Goal: Information Seeking & Learning: Learn about a topic

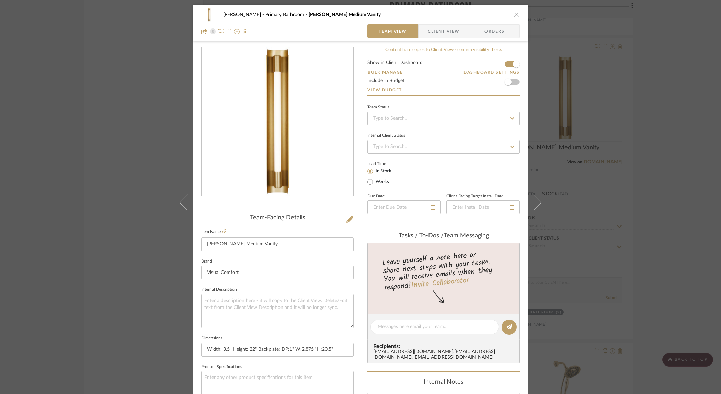
scroll to position [244, 0]
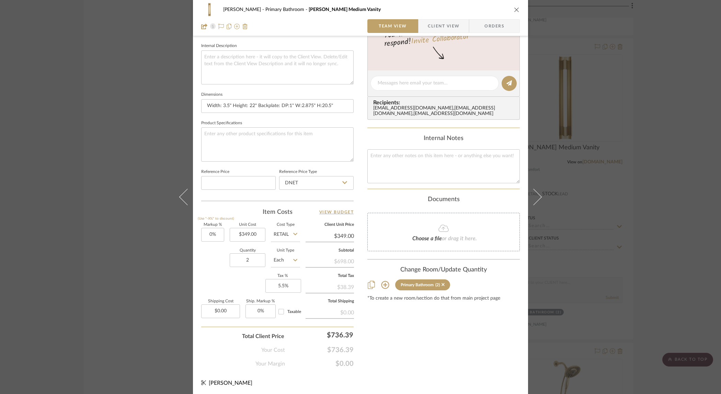
click at [440, 27] on span "Client View" at bounding box center [444, 26] width 32 height 14
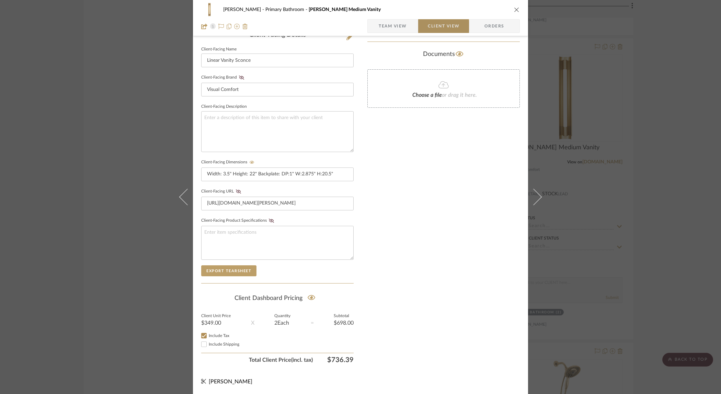
scroll to position [182, 0]
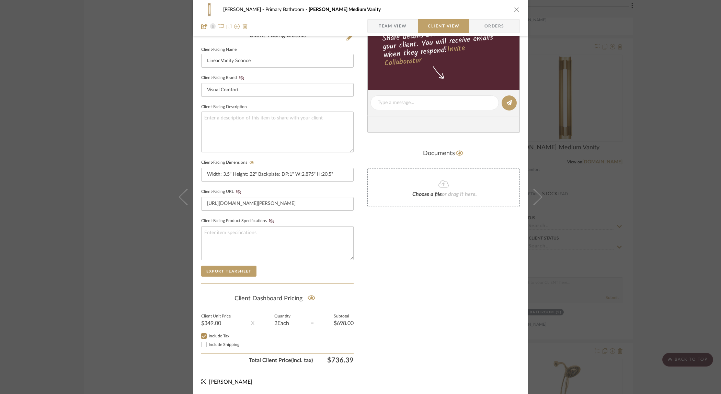
click at [668, 85] on div "Pennings Primary Bathroom Carson Medium Vanity Team View Client View Orders Cli…" at bounding box center [360, 197] width 721 height 394
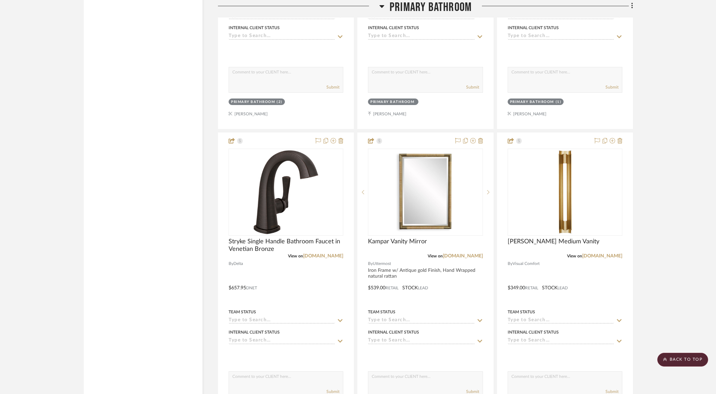
scroll to position [1018, 0]
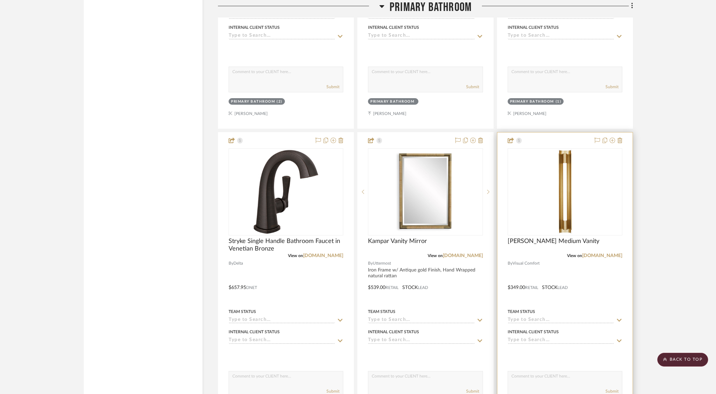
click at [581, 135] on div at bounding box center [564, 282] width 135 height 300
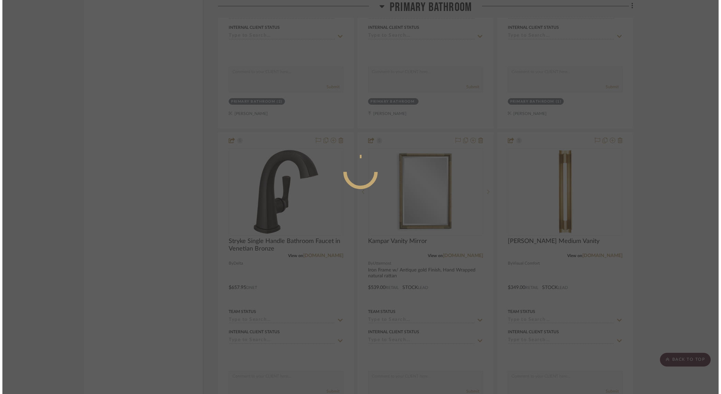
scroll to position [0, 0]
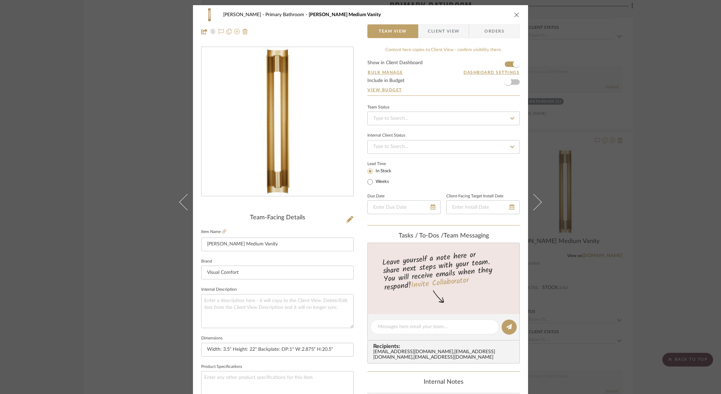
click at [460, 32] on span "Client View" at bounding box center [443, 31] width 50 height 14
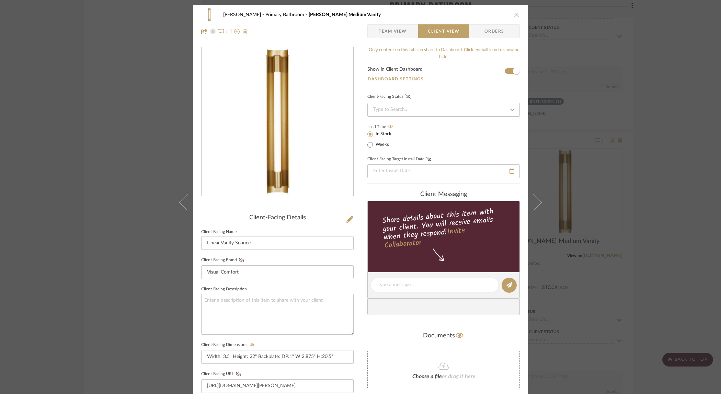
click at [636, 77] on div "Pennings Primary Bathroom Carson Medium Vanity Team View Client View Orders Cli…" at bounding box center [360, 197] width 721 height 394
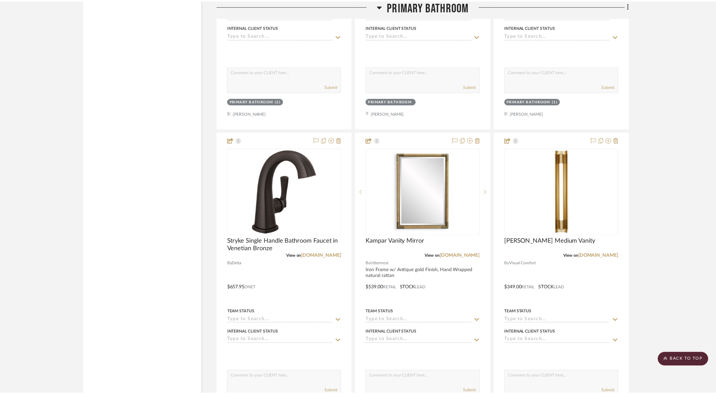
scroll to position [1018, 0]
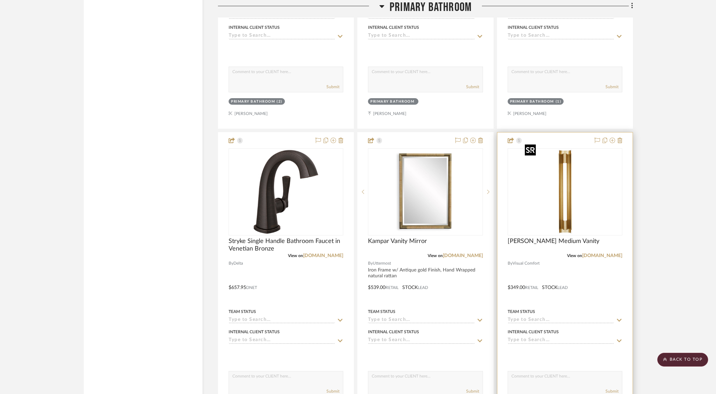
click at [594, 178] on img "0" at bounding box center [565, 192] width 86 height 86
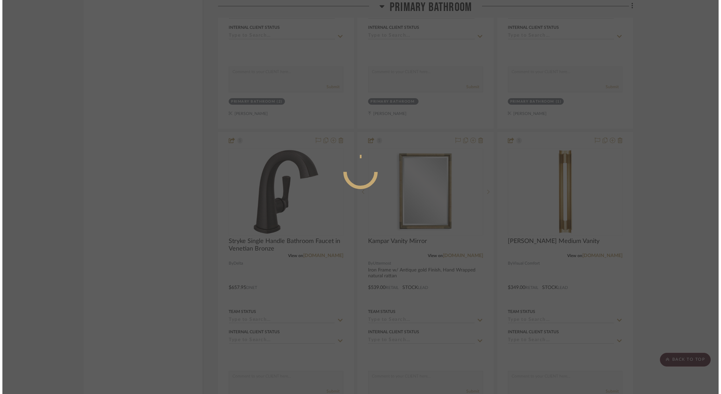
scroll to position [0, 0]
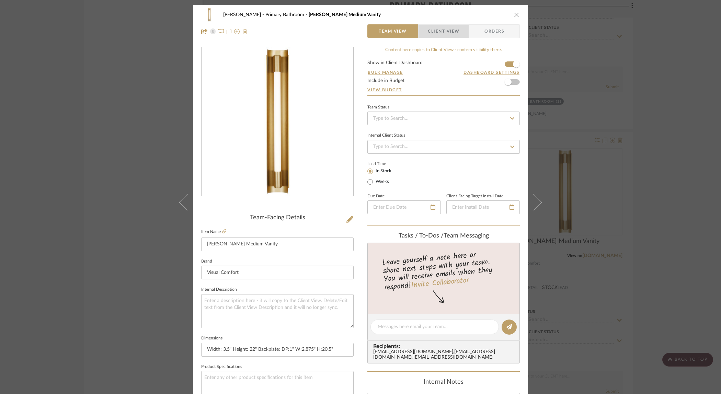
click at [437, 29] on span "Client View" at bounding box center [444, 31] width 32 height 14
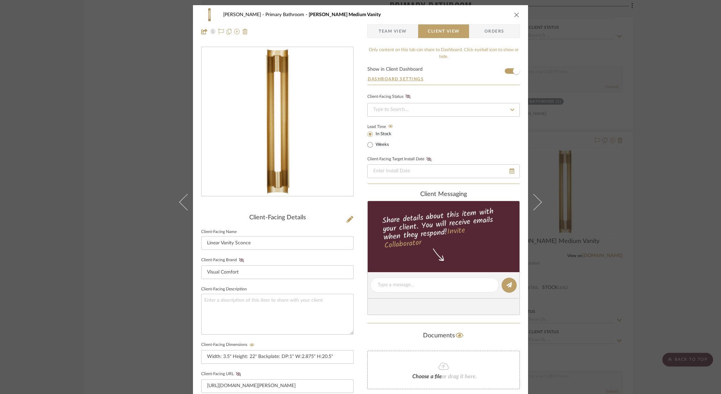
scroll to position [182, 0]
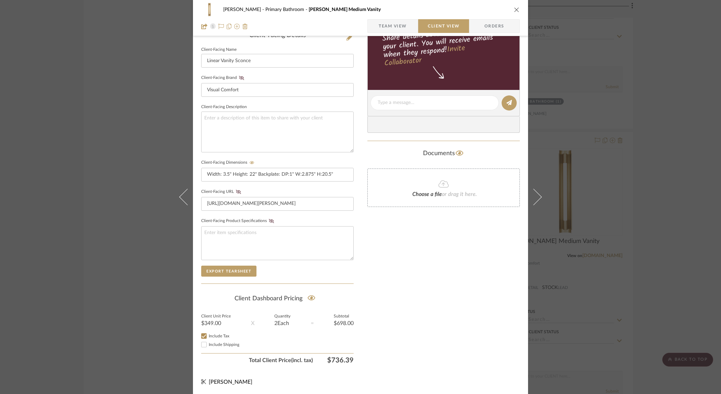
click at [514, 8] on icon "close" at bounding box center [516, 9] width 5 height 5
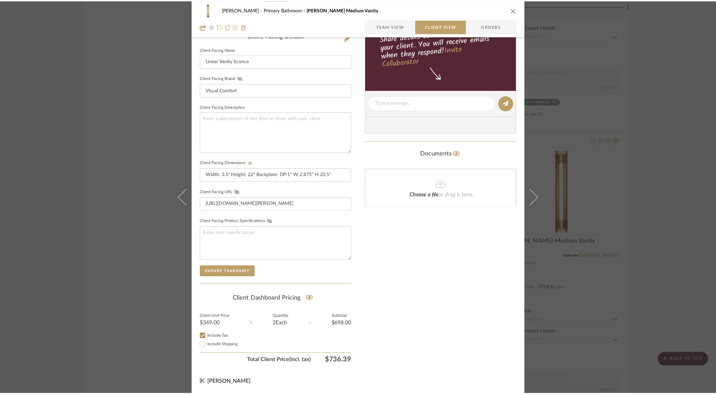
scroll to position [1018, 0]
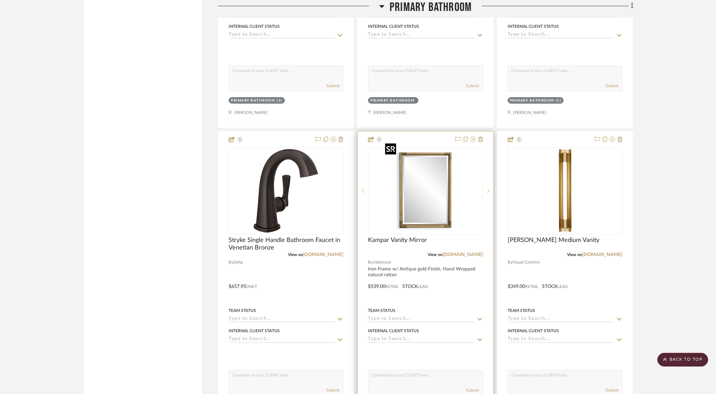
click at [432, 210] on img "0" at bounding box center [425, 191] width 86 height 86
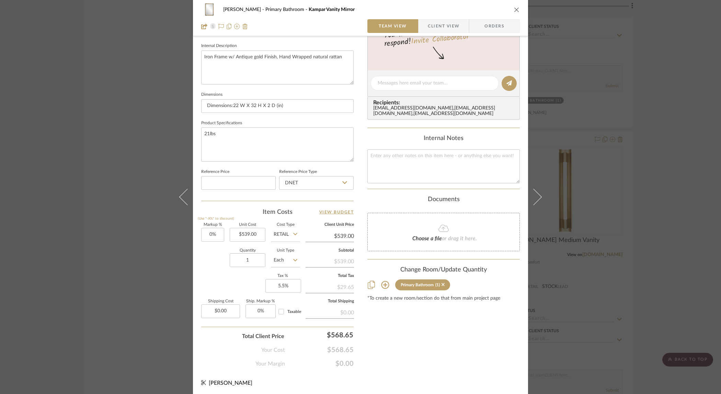
scroll to position [241, 0]
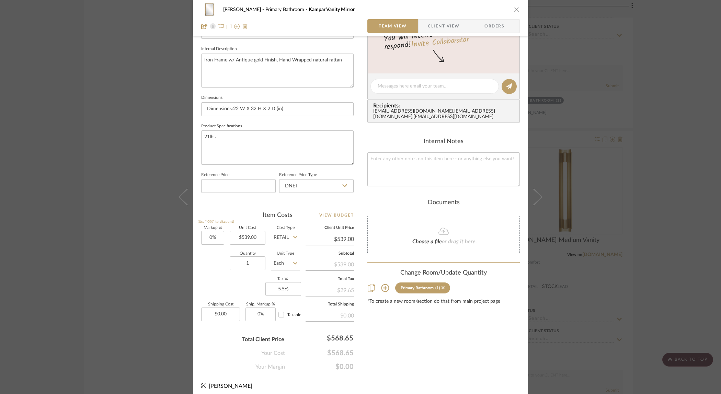
click at [639, 181] on div "Pennings Primary Bathroom Kampar Vanity Mirror Team View Client View Orders 1 /…" at bounding box center [360, 197] width 721 height 394
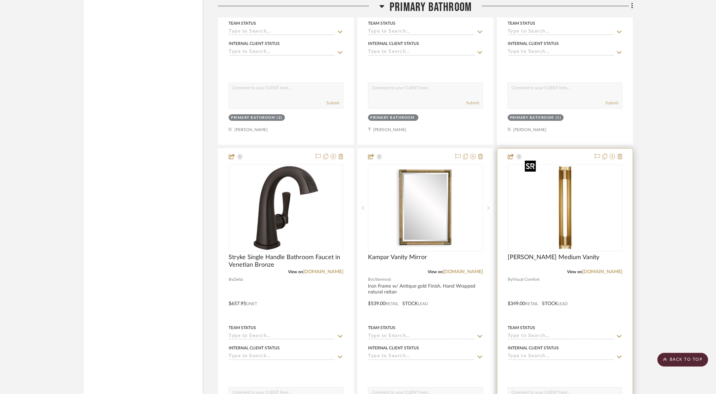
scroll to position [1000, 0]
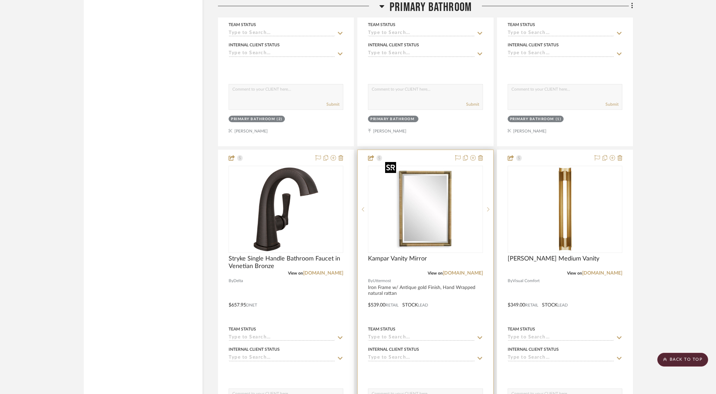
click at [429, 210] on img "0" at bounding box center [425, 209] width 86 height 86
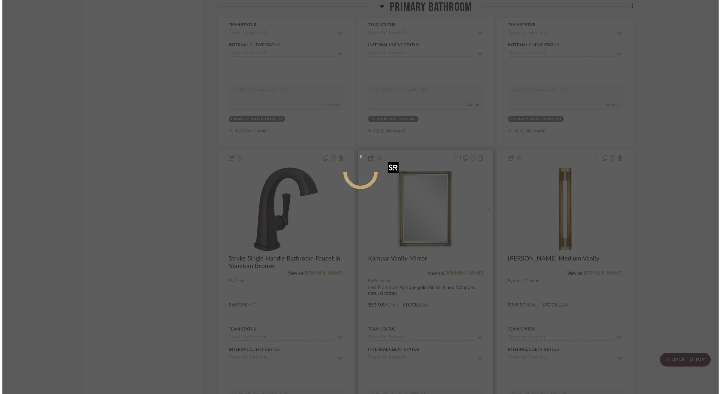
scroll to position [0, 0]
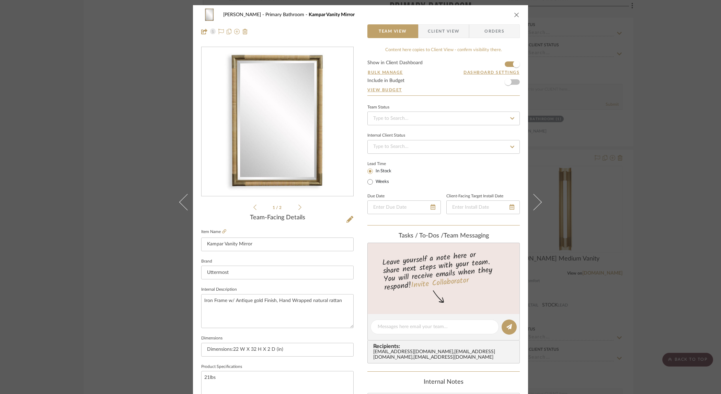
drag, startPoint x: 512, startPoint y: 13, endPoint x: 641, endPoint y: 51, distance: 134.4
click at [514, 13] on icon "close" at bounding box center [516, 14] width 5 height 5
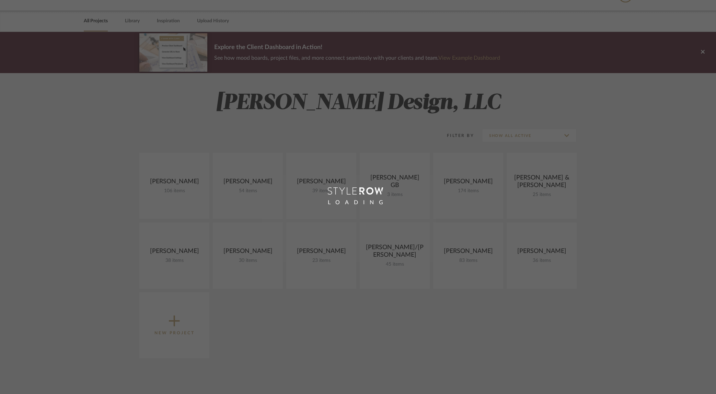
scroll to position [90, 0]
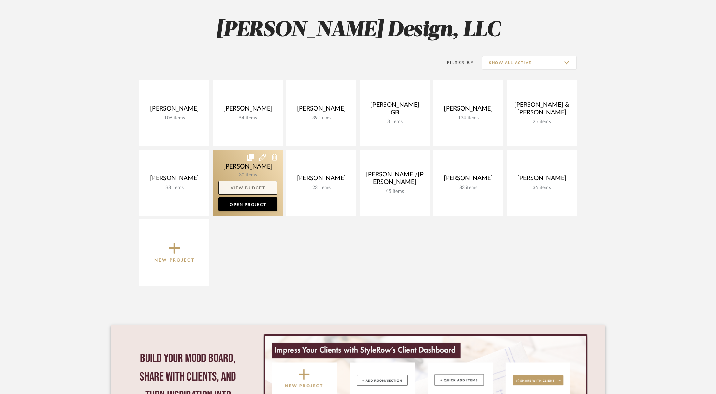
click at [239, 184] on link "View Budget" at bounding box center [247, 188] width 59 height 14
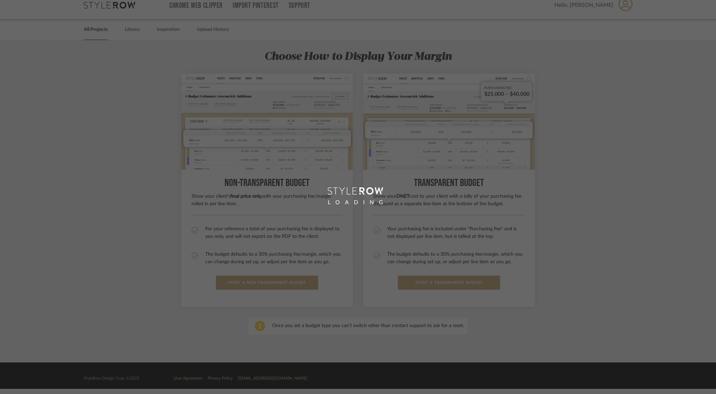
scroll to position [9, 0]
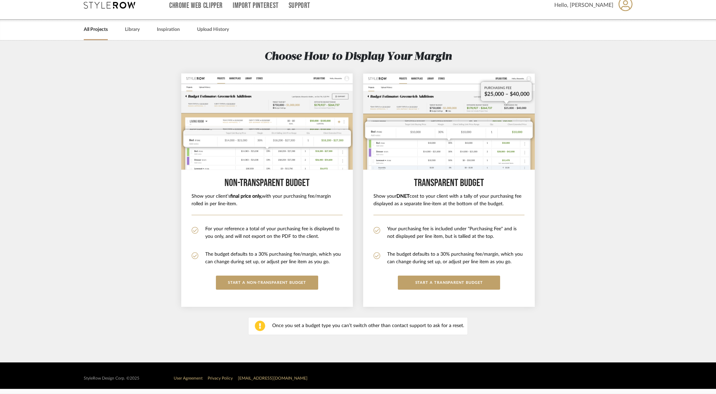
scroll to position [90, 0]
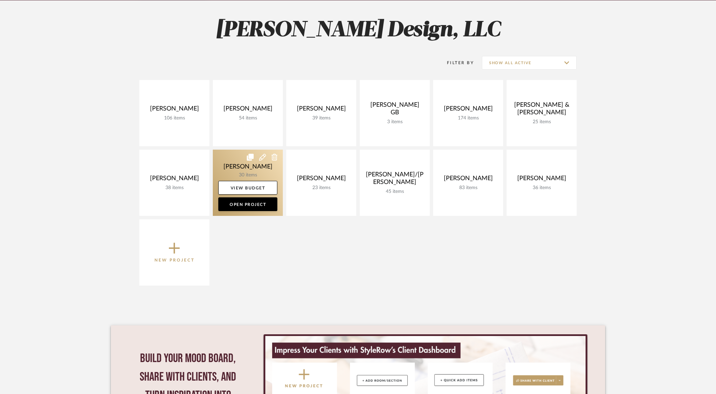
click at [263, 163] on link at bounding box center [248, 183] width 70 height 66
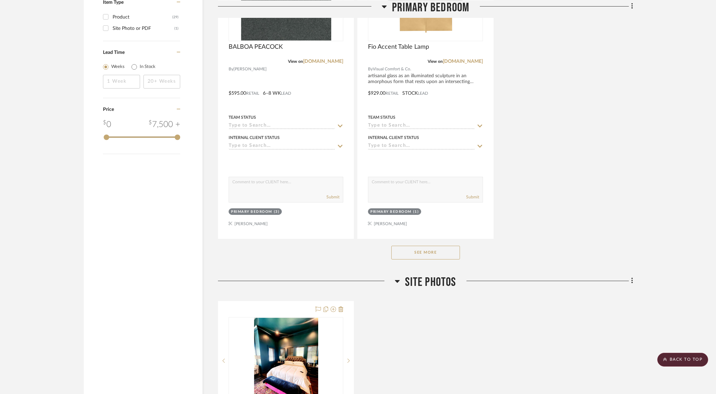
scroll to position [924, 0]
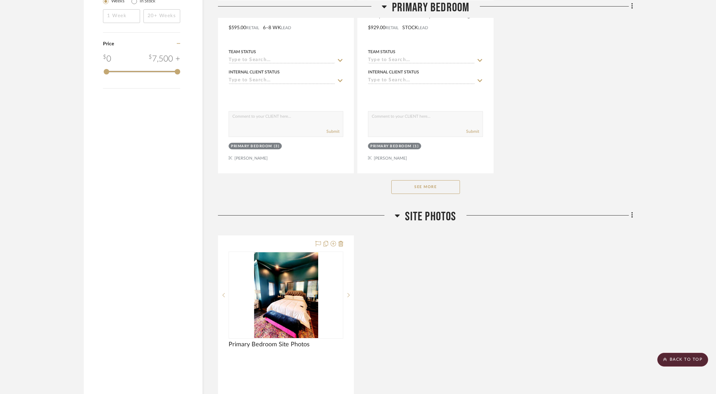
click at [447, 186] on button "See More" at bounding box center [425, 187] width 69 height 14
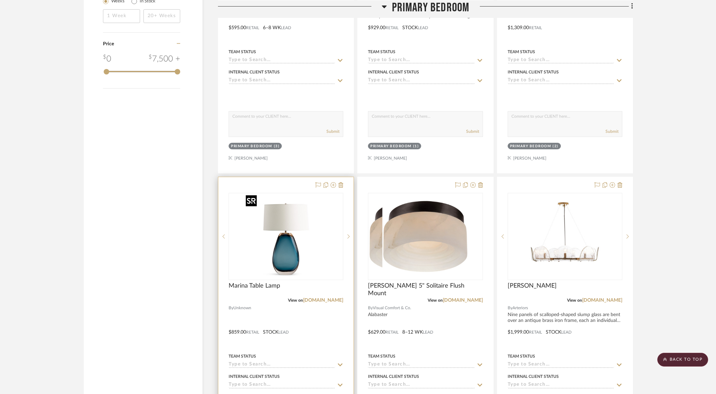
click at [283, 238] on div at bounding box center [286, 236] width 115 height 87
click at [296, 219] on img "0" at bounding box center [286, 237] width 86 height 86
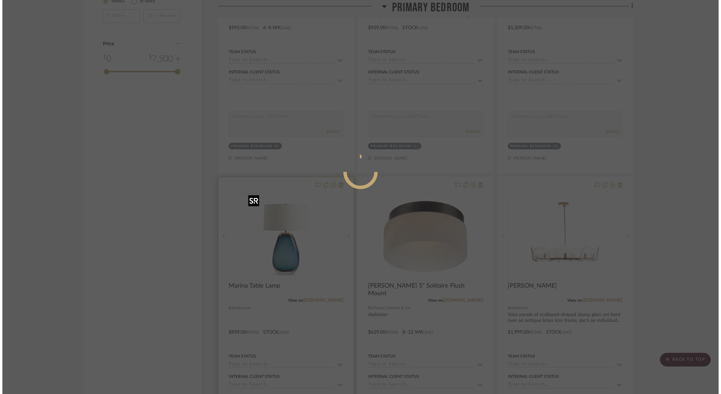
scroll to position [0, 0]
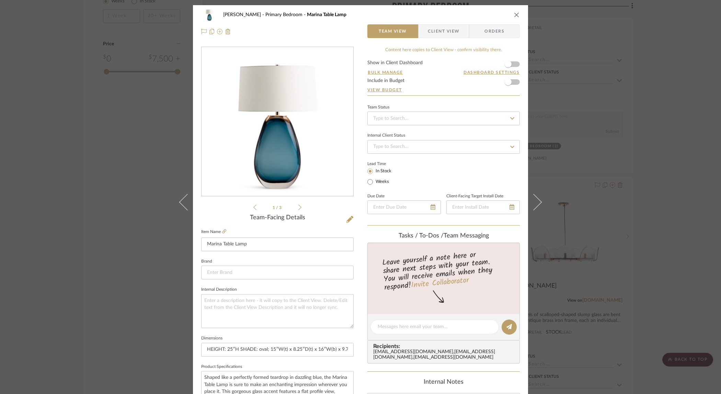
drag, startPoint x: 221, startPoint y: 232, endPoint x: 225, endPoint y: 232, distance: 3.4
click at [222, 232] on icon at bounding box center [224, 231] width 4 height 4
click at [640, 223] on div "Ostrom, Jim Primary Bedroom Marina Table Lamp Team View Client View Orders 1 / …" at bounding box center [360, 197] width 721 height 394
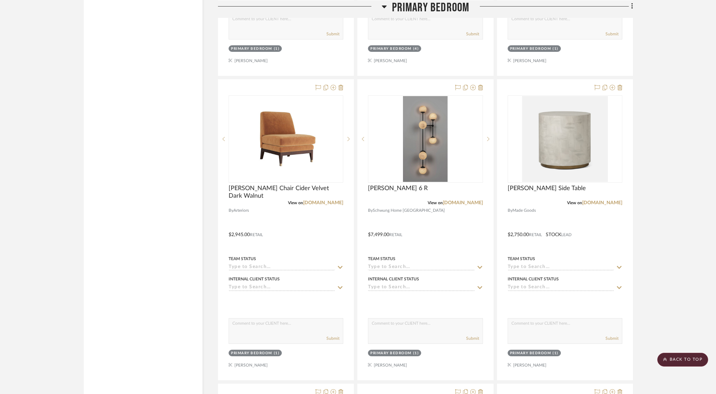
scroll to position [1376, 0]
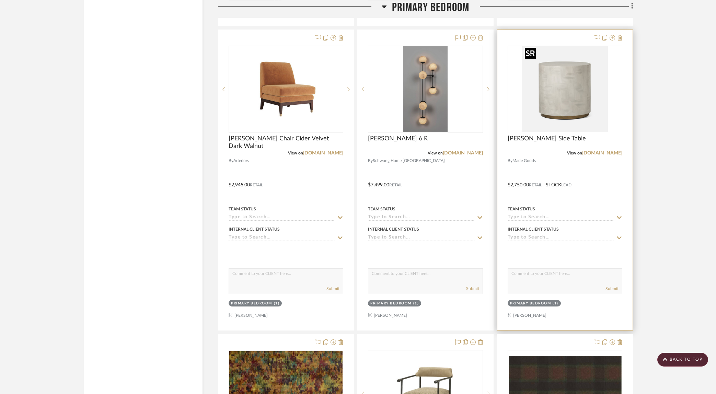
click at [588, 104] on div at bounding box center [565, 133] width 115 height 174
click at [557, 121] on img "0" at bounding box center [565, 89] width 86 height 86
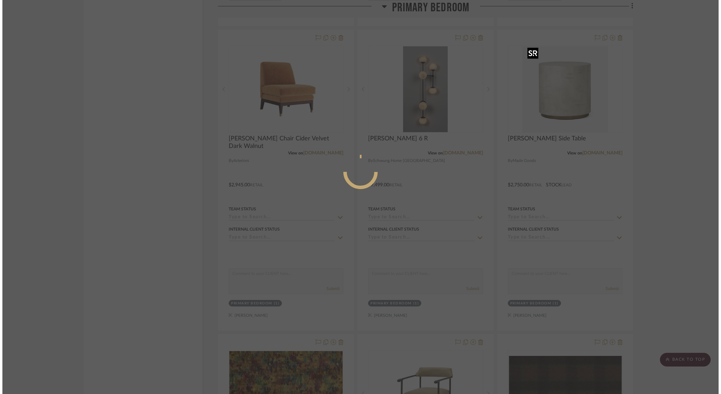
scroll to position [0, 0]
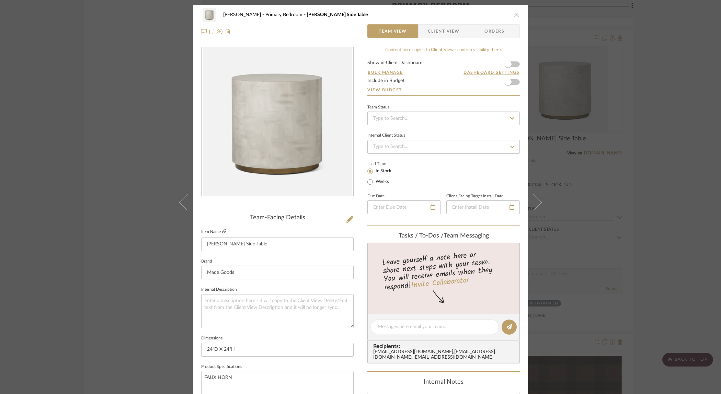
click at [222, 231] on icon at bounding box center [224, 231] width 4 height 4
drag, startPoint x: 599, startPoint y: 171, endPoint x: 573, endPoint y: 175, distance: 26.4
click at [599, 171] on div "Ostrom, Jim Primary Bedroom Boyd Side Table Team View Client View Orders Team-F…" at bounding box center [360, 197] width 721 height 394
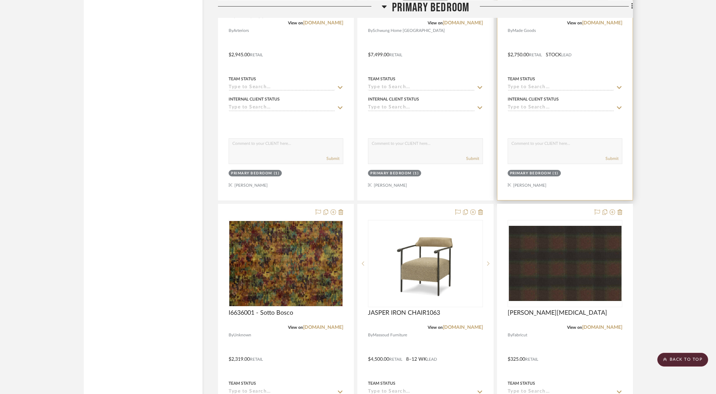
scroll to position [1670, 0]
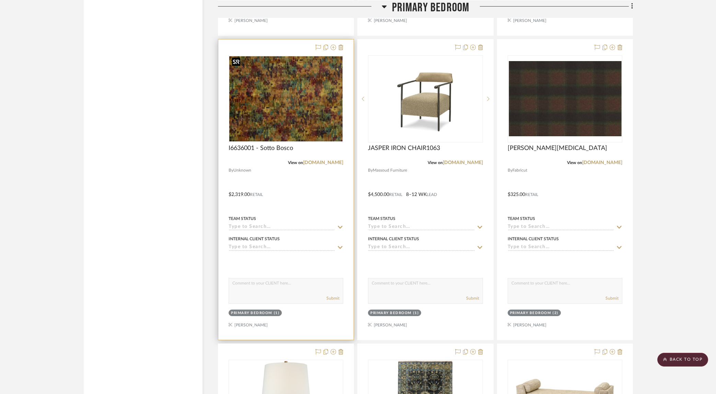
click at [0, 0] on img at bounding box center [0, 0] width 0 height 0
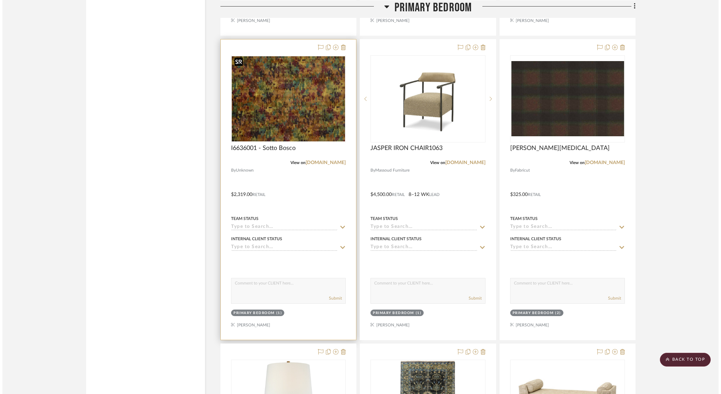
scroll to position [0, 0]
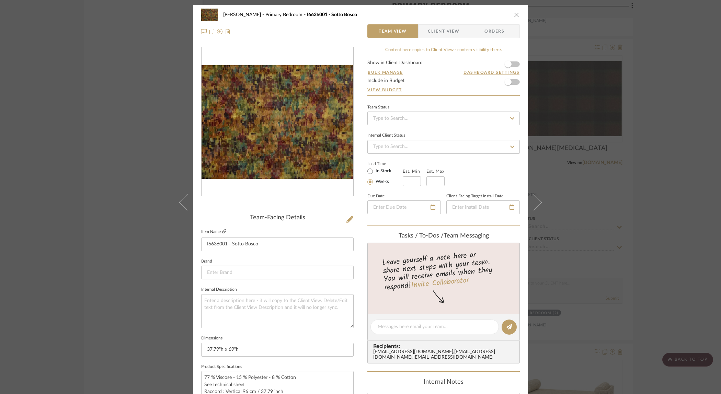
click at [222, 231] on icon at bounding box center [224, 231] width 4 height 4
click at [618, 213] on div "Ostrom, Jim Primary Bedroom I6636001 - Sotto Bosco Team View Client View Orders…" at bounding box center [360, 197] width 721 height 394
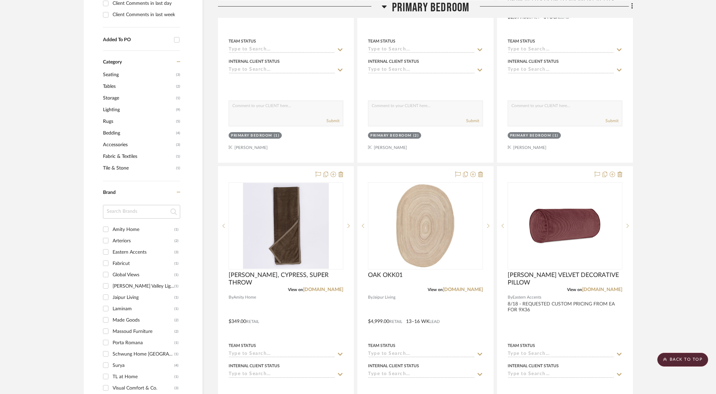
scroll to position [347, 0]
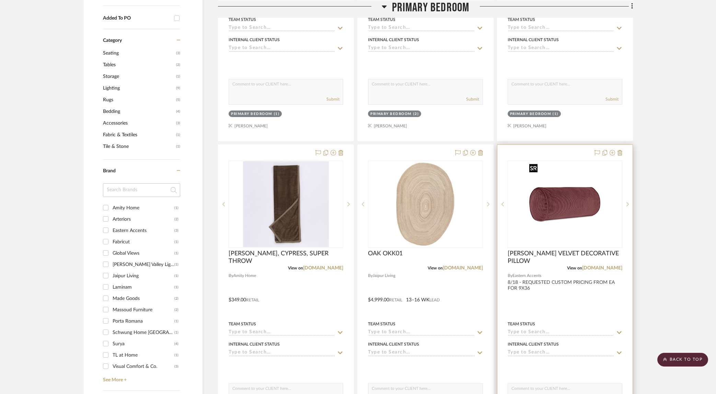
click at [549, 245] on img "0" at bounding box center [564, 204] width 77 height 86
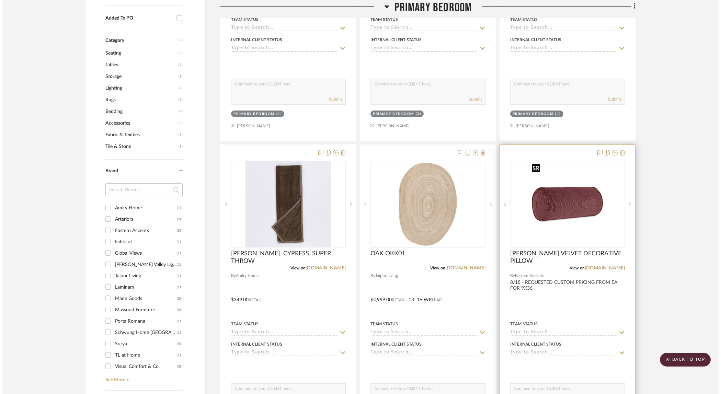
scroll to position [0, 0]
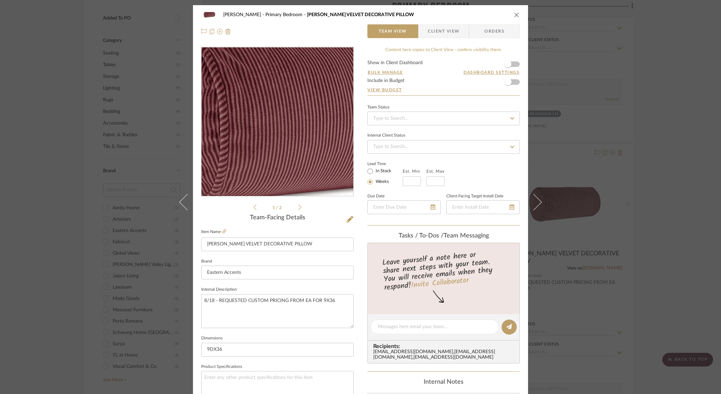
click at [263, 123] on img "0" at bounding box center [277, 121] width 133 height 149
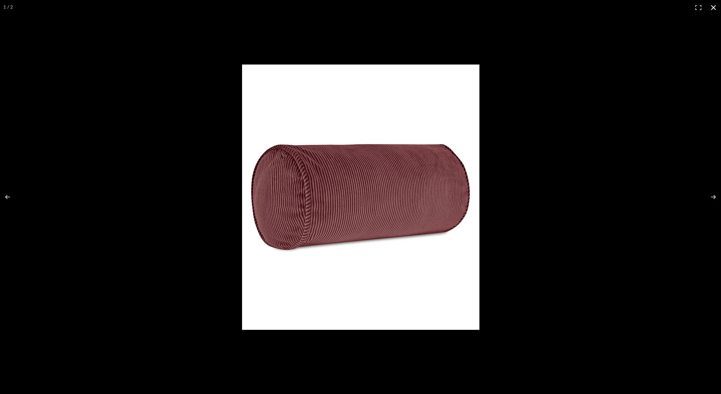
click at [545, 124] on div at bounding box center [504, 208] width 525 height 287
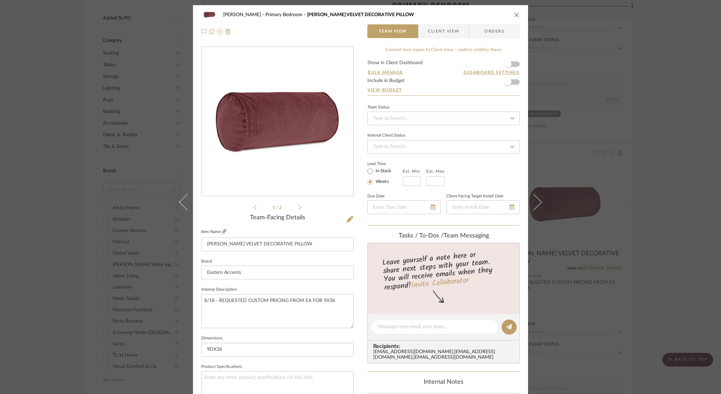
click at [222, 231] on icon at bounding box center [224, 231] width 4 height 4
click at [649, 88] on div "Ostrom, Jim Primary Bedroom CRISTOBAL VELVET DECORATIVE PILLOW Team View Client…" at bounding box center [360, 197] width 721 height 394
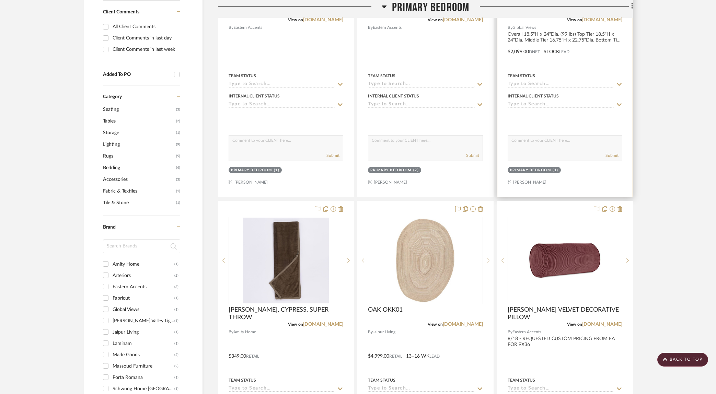
scroll to position [163, 0]
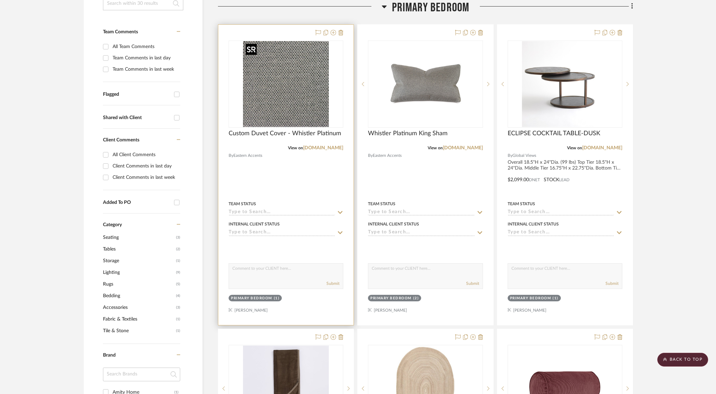
click at [0, 0] on img at bounding box center [0, 0] width 0 height 0
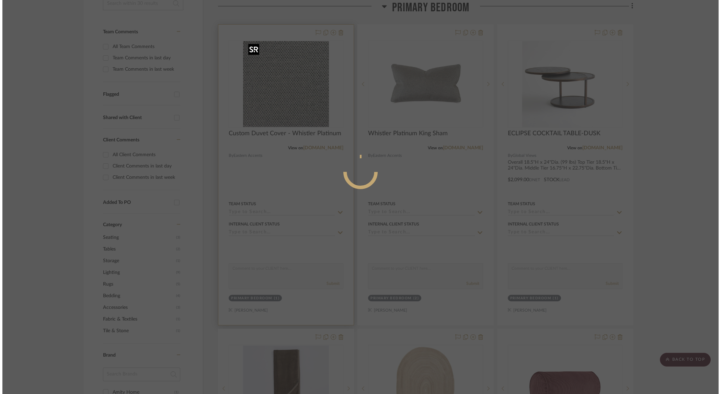
scroll to position [0, 0]
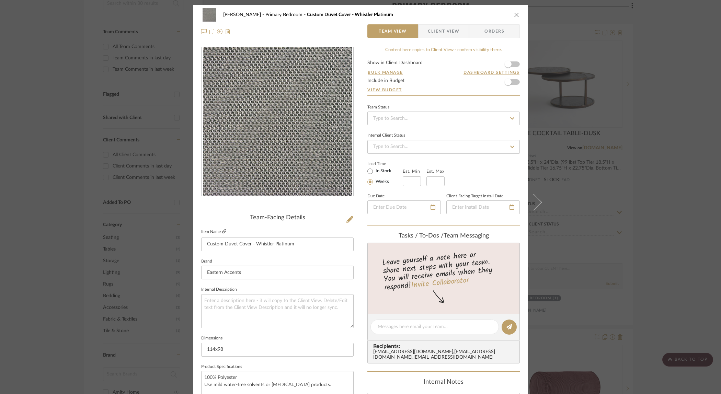
click at [223, 230] on icon at bounding box center [224, 231] width 4 height 4
drag, startPoint x: 661, startPoint y: 207, endPoint x: 652, endPoint y: 207, distance: 8.9
click at [661, 207] on div "Ostrom, Jim Primary Bedroom Custom Duvet Cover - Whistler Platinum Team View Cl…" at bounding box center [360, 197] width 721 height 394
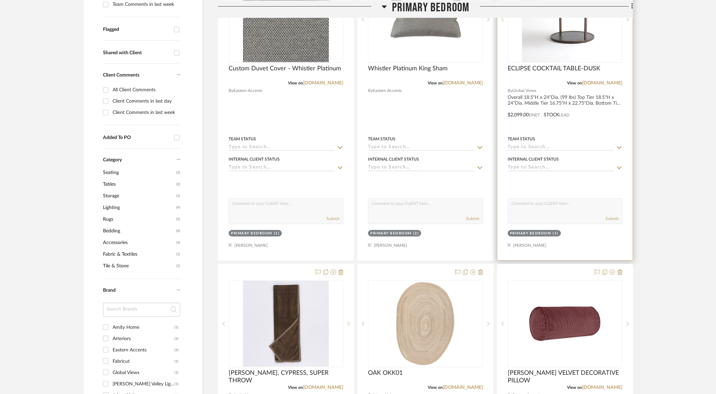
scroll to position [283, 0]
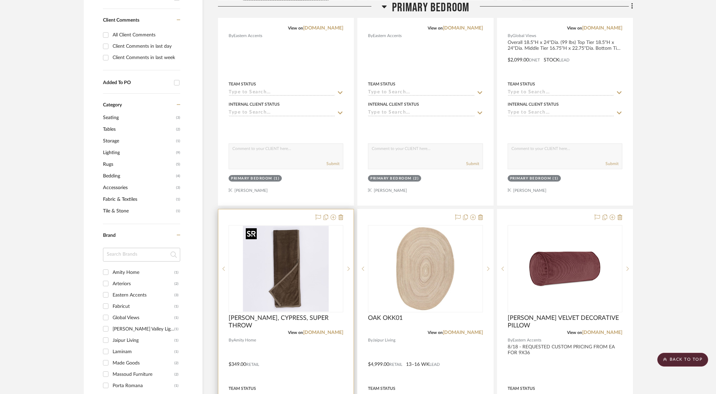
click at [0, 0] on img at bounding box center [0, 0] width 0 height 0
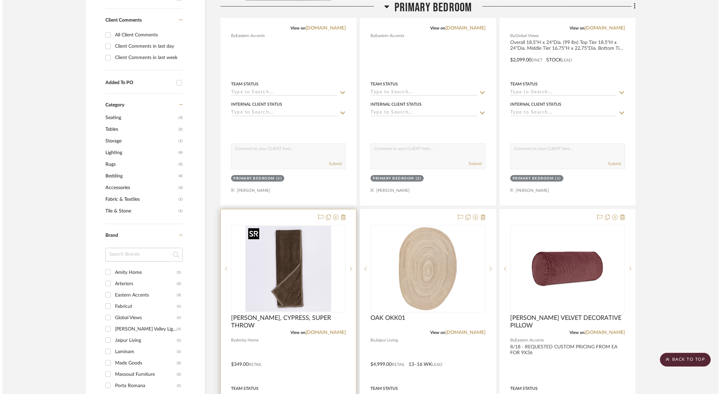
scroll to position [0, 0]
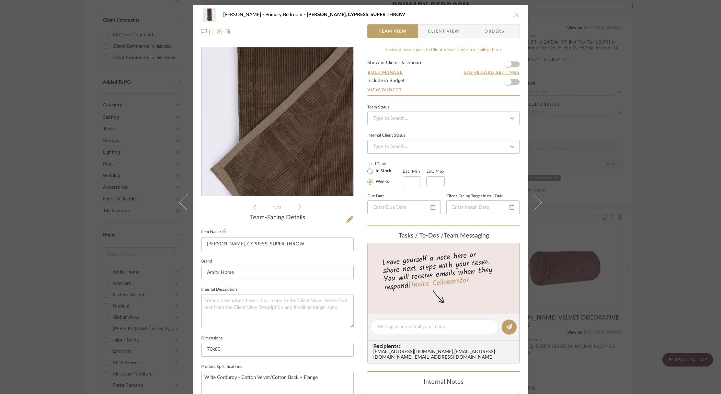
click at [267, 146] on img "0" at bounding box center [277, 121] width 149 height 149
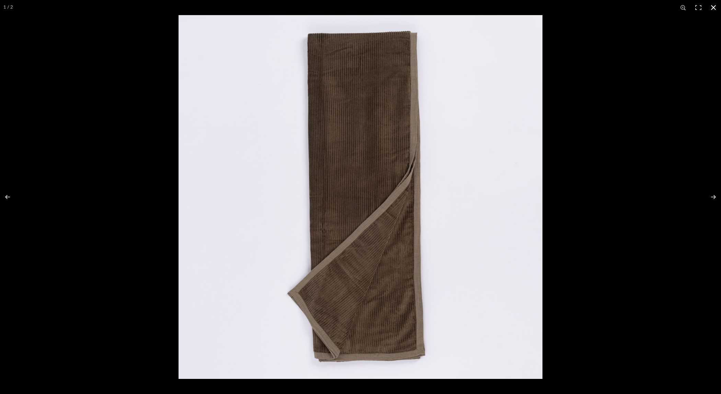
click at [626, 202] on div at bounding box center [538, 212] width 721 height 394
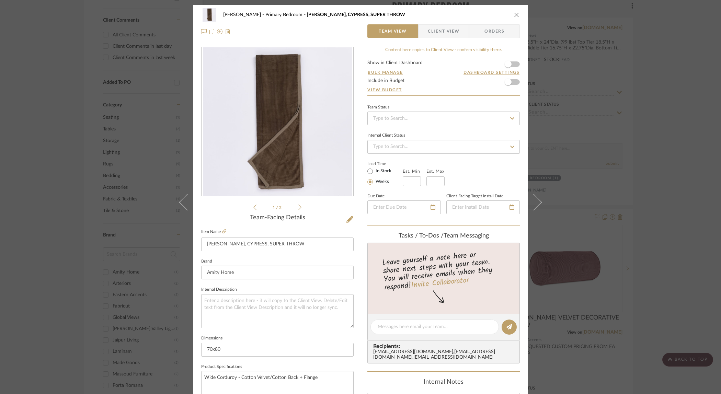
click at [657, 176] on div "Ostrom, Jim Primary Bedroom SAUNDERS, CYPRESS, SUPER THROW Team View Client Vie…" at bounding box center [360, 197] width 721 height 394
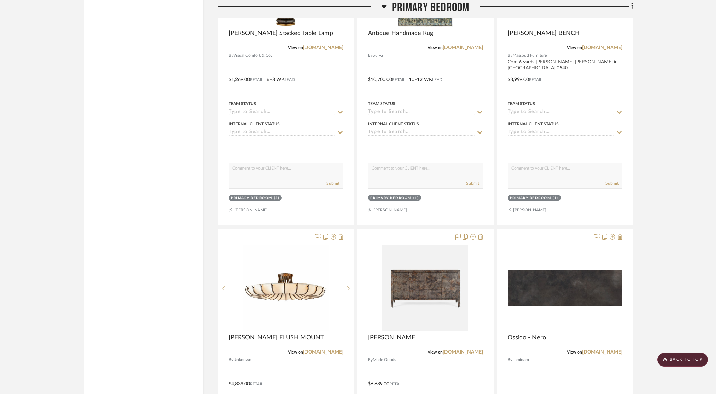
scroll to position [2215, 0]
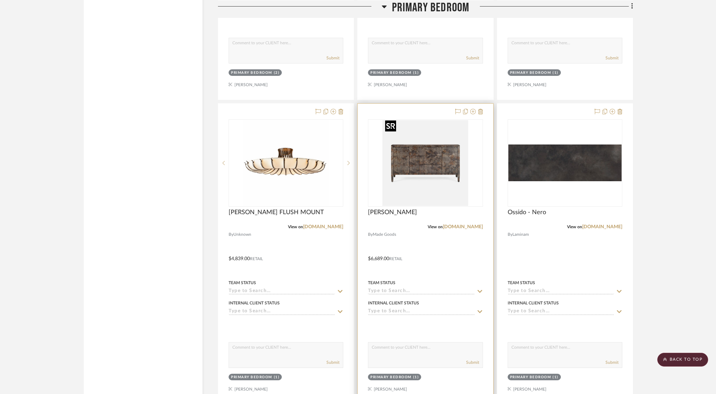
click at [0, 0] on img at bounding box center [0, 0] width 0 height 0
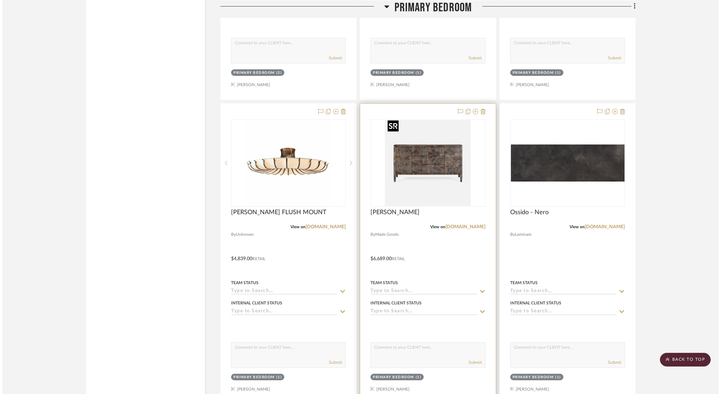
scroll to position [0, 0]
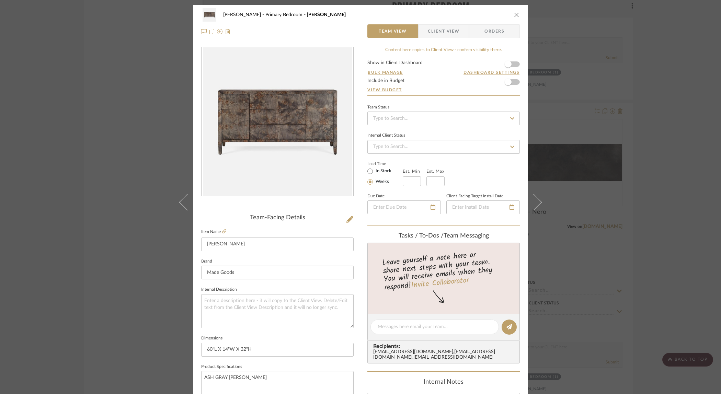
click at [635, 165] on div "Ostrom, Jim Primary Bedroom BRADLEY BUFFET Team View Client View Orders Team-Fa…" at bounding box center [360, 197] width 721 height 394
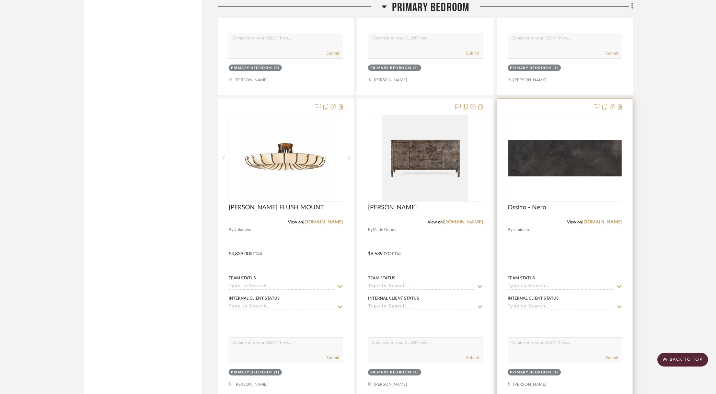
scroll to position [2137, 0]
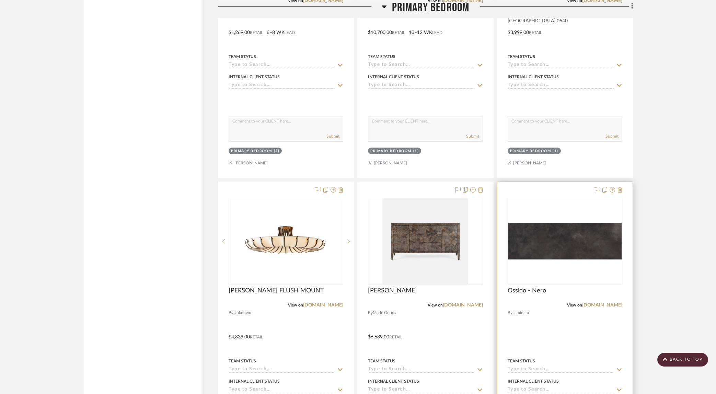
click at [566, 223] on img "0" at bounding box center [564, 241] width 113 height 37
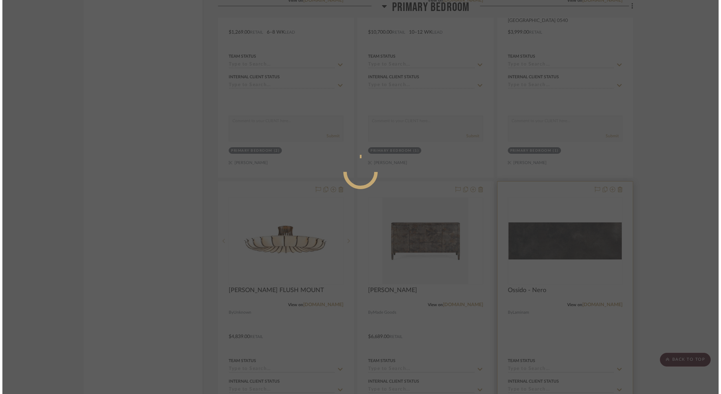
scroll to position [0, 0]
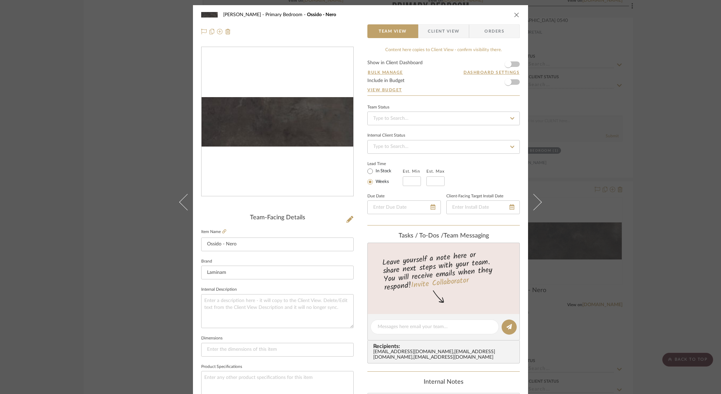
drag, startPoint x: 306, startPoint y: 131, endPoint x: 370, endPoint y: 135, distance: 63.9
click at [306, 131] on img "0" at bounding box center [277, 121] width 152 height 49
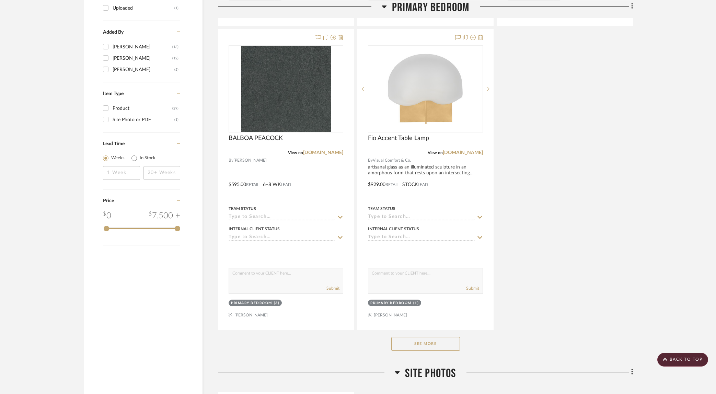
scroll to position [845, 0]
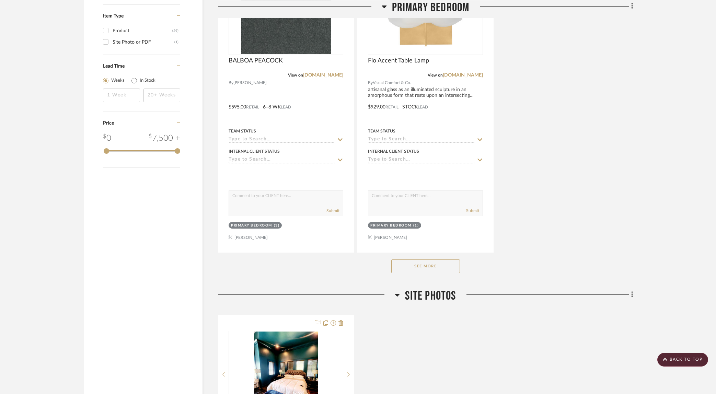
drag, startPoint x: 432, startPoint y: 267, endPoint x: 643, endPoint y: 262, distance: 211.1
click at [433, 267] on button "See More" at bounding box center [425, 266] width 69 height 14
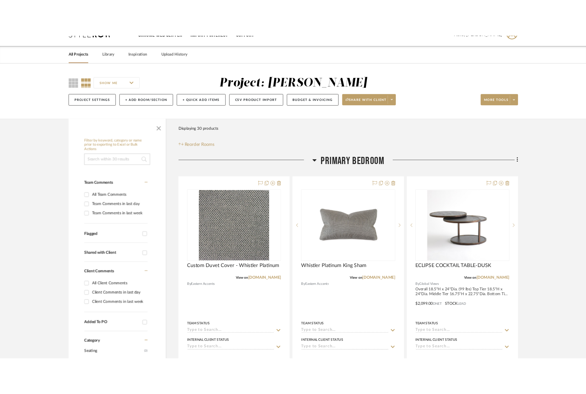
scroll to position [17, 0]
